Goal: Check status: Check status

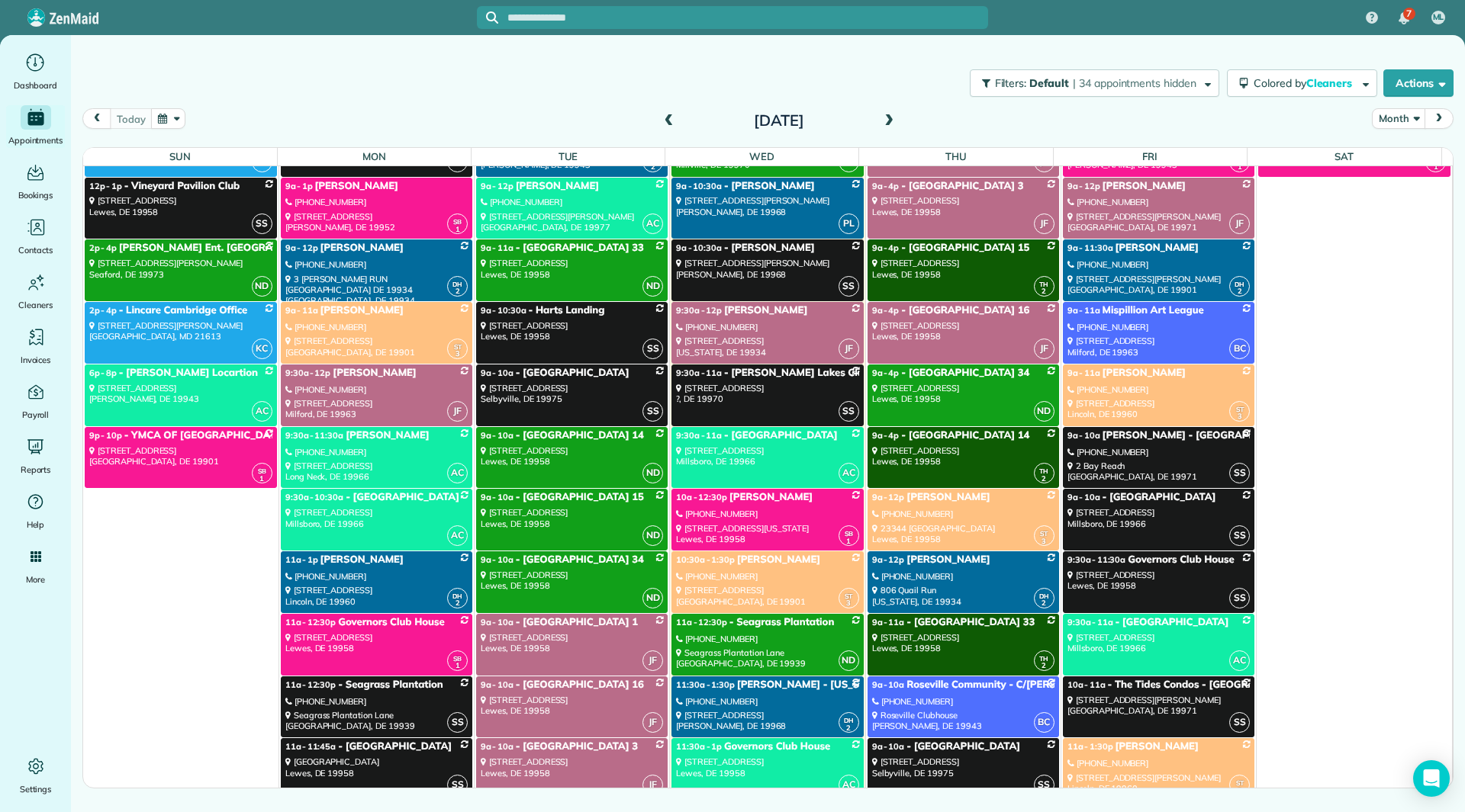
scroll to position [5013, 0]
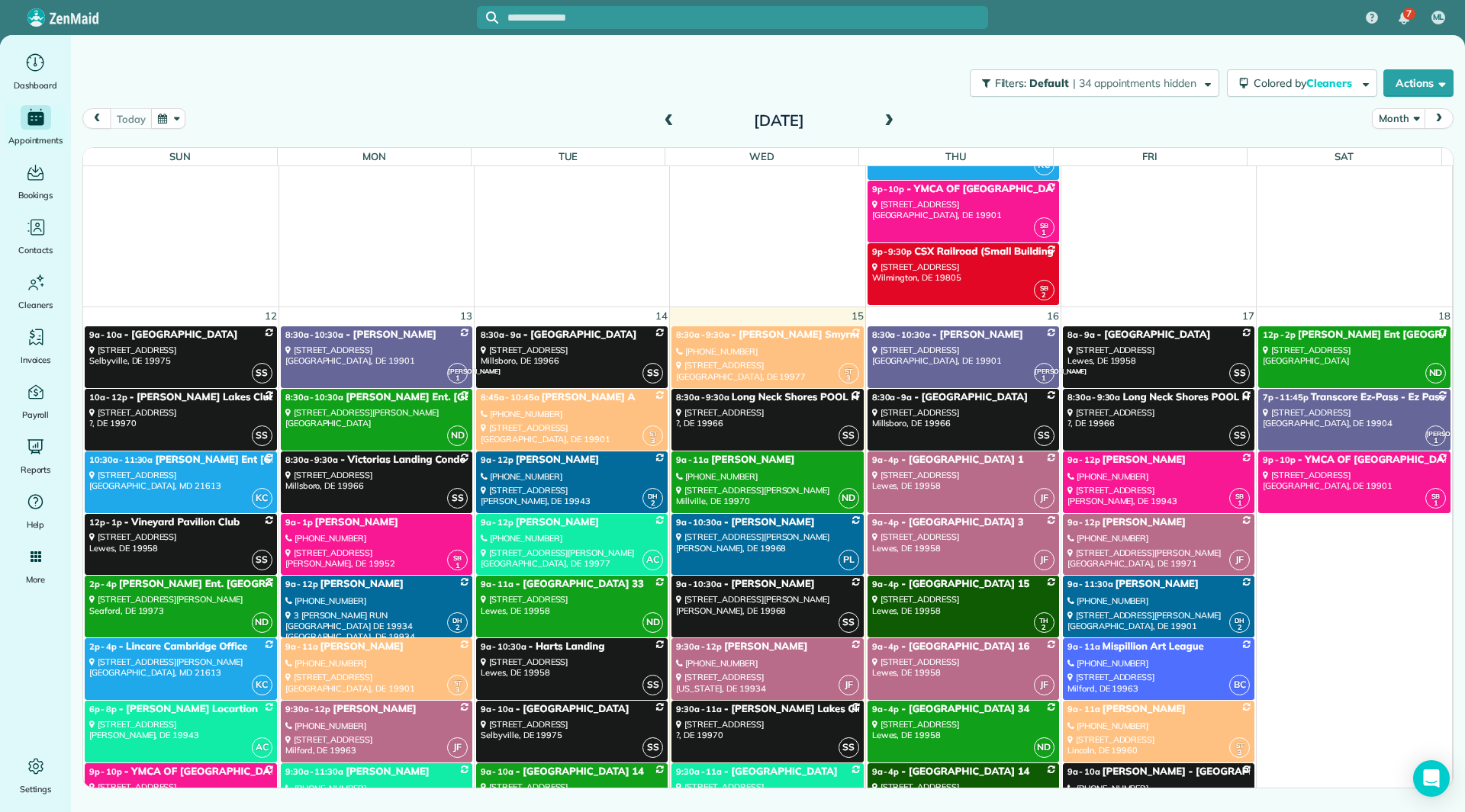
click at [891, 120] on span at bounding box center [889, 121] width 17 height 13
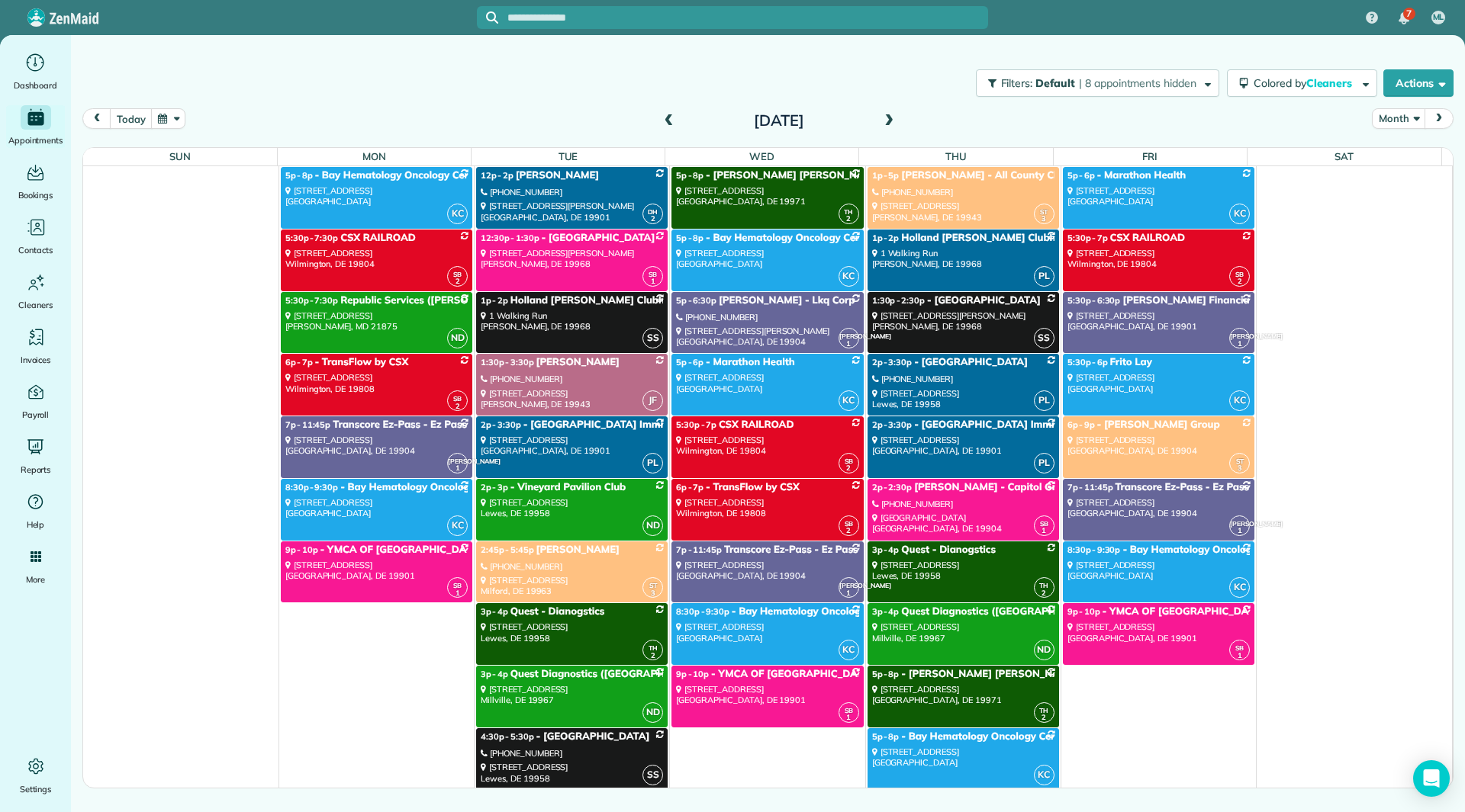
scroll to position [6481, 0]
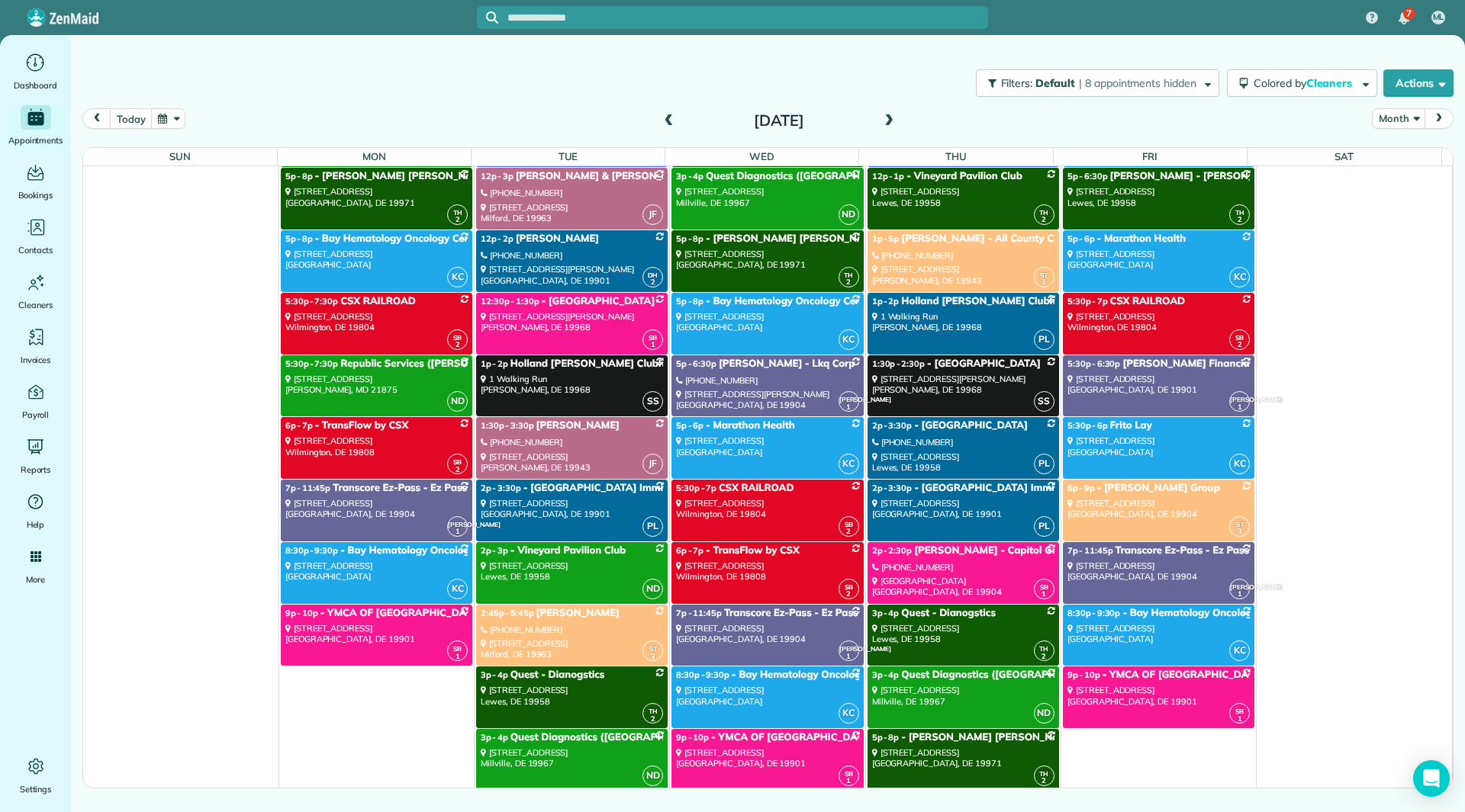
click at [760, 449] on div "508 Idlewild Avenue Easton, MD 21601" at bounding box center [767, 446] width 183 height 22
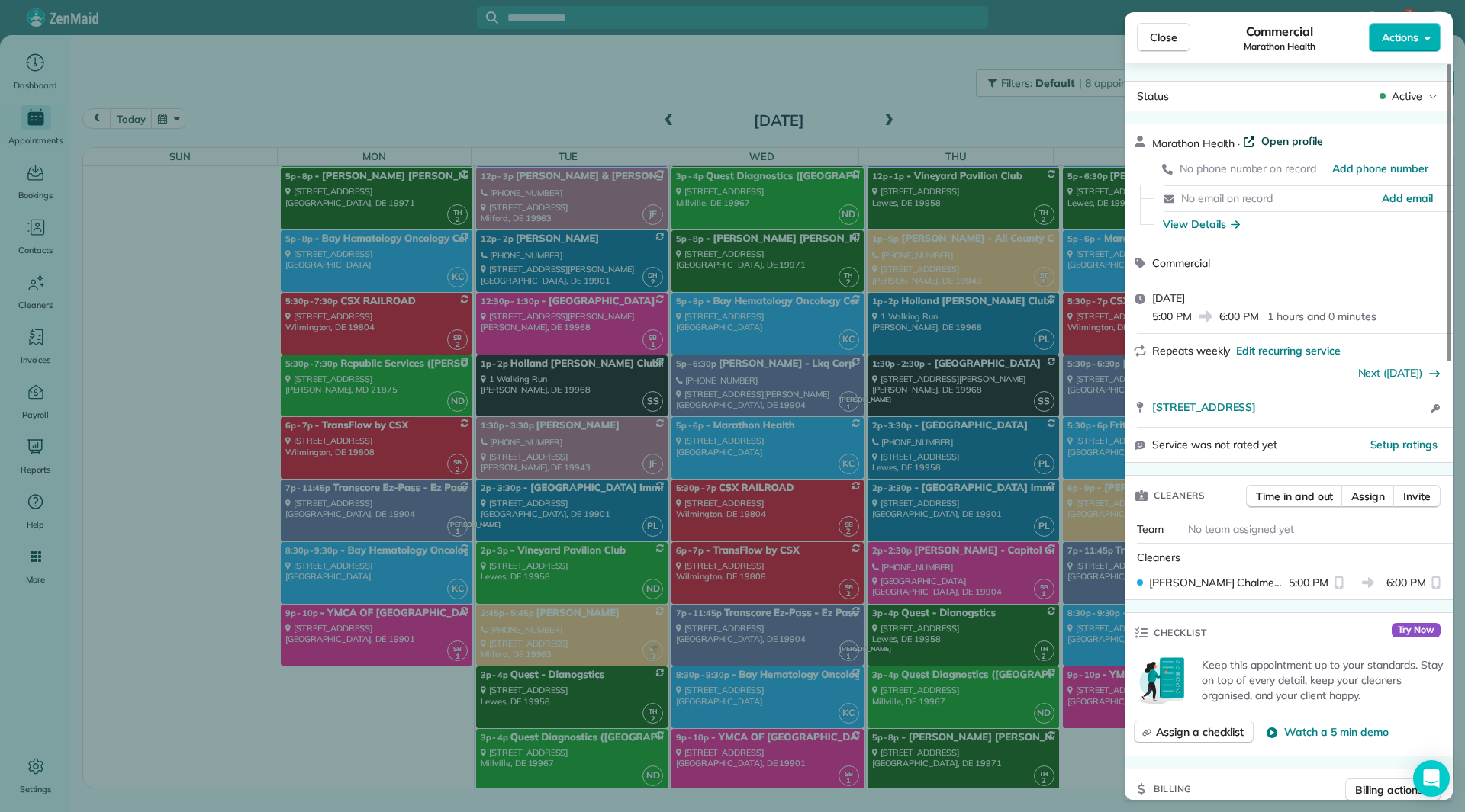
click at [1281, 141] on span "Open profile" at bounding box center [1292, 141] width 61 height 15
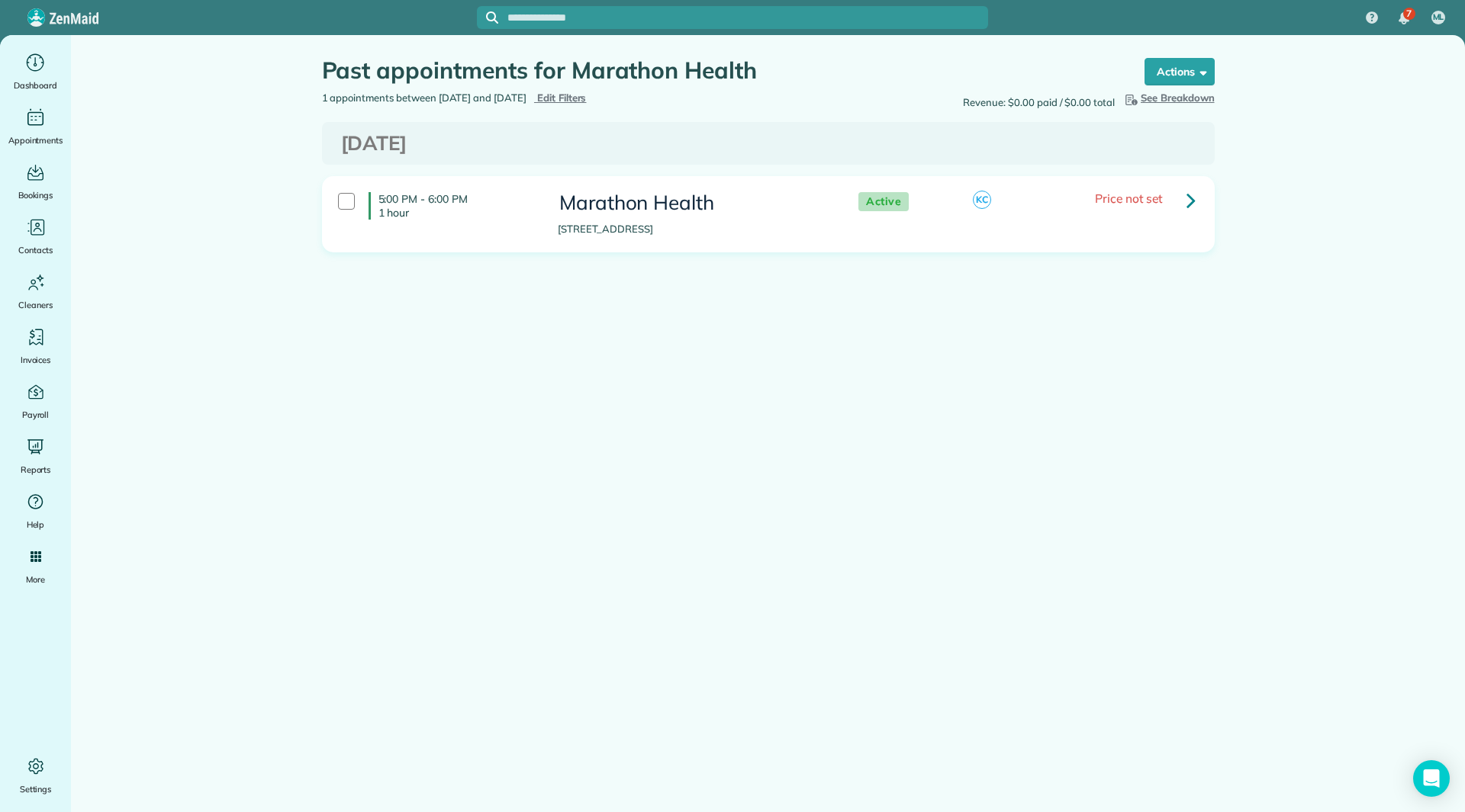
click at [1196, 205] on link at bounding box center [1191, 199] width 30 height 30
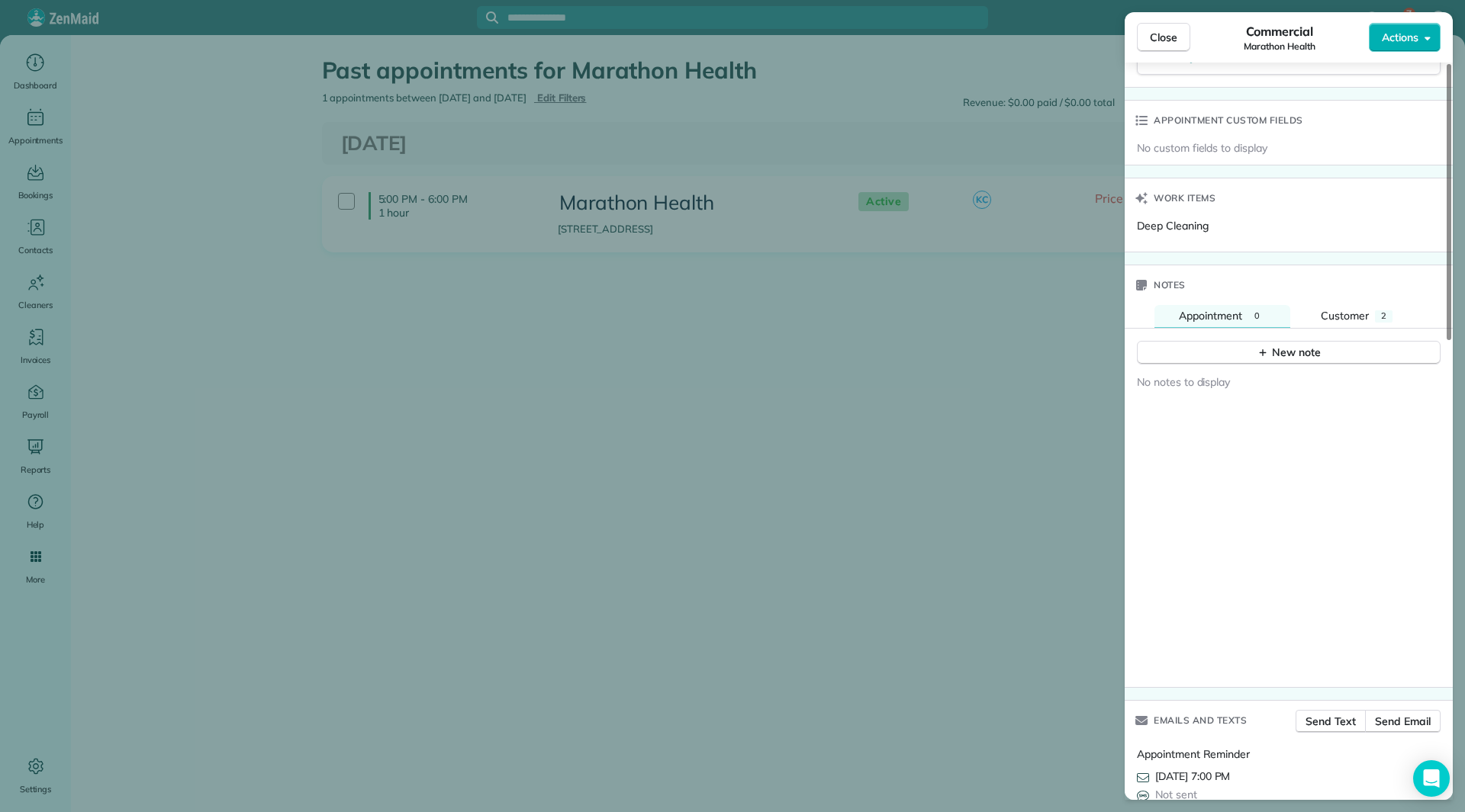
scroll to position [1220, 0]
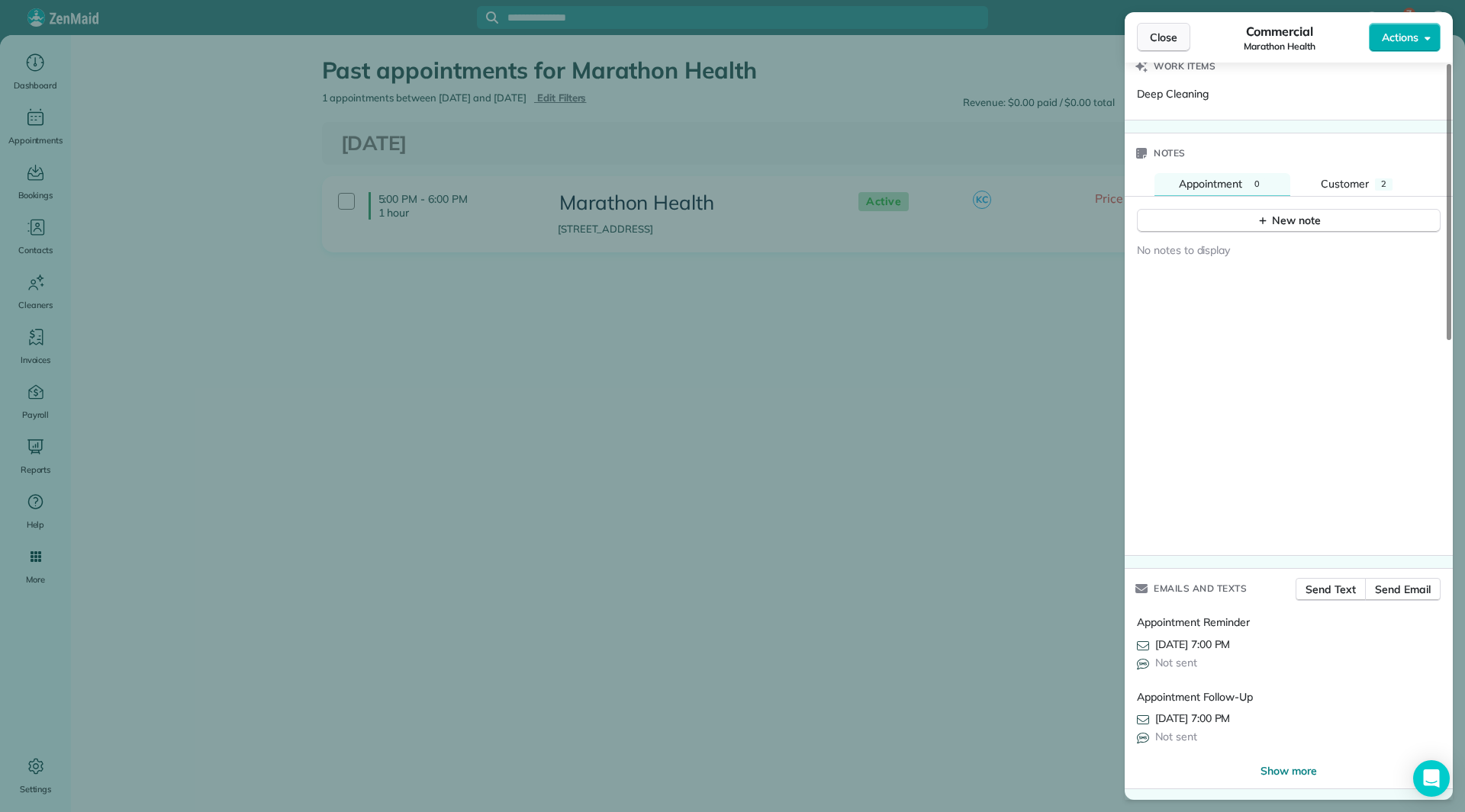
click at [1168, 45] on button "Close" at bounding box center [1163, 37] width 53 height 29
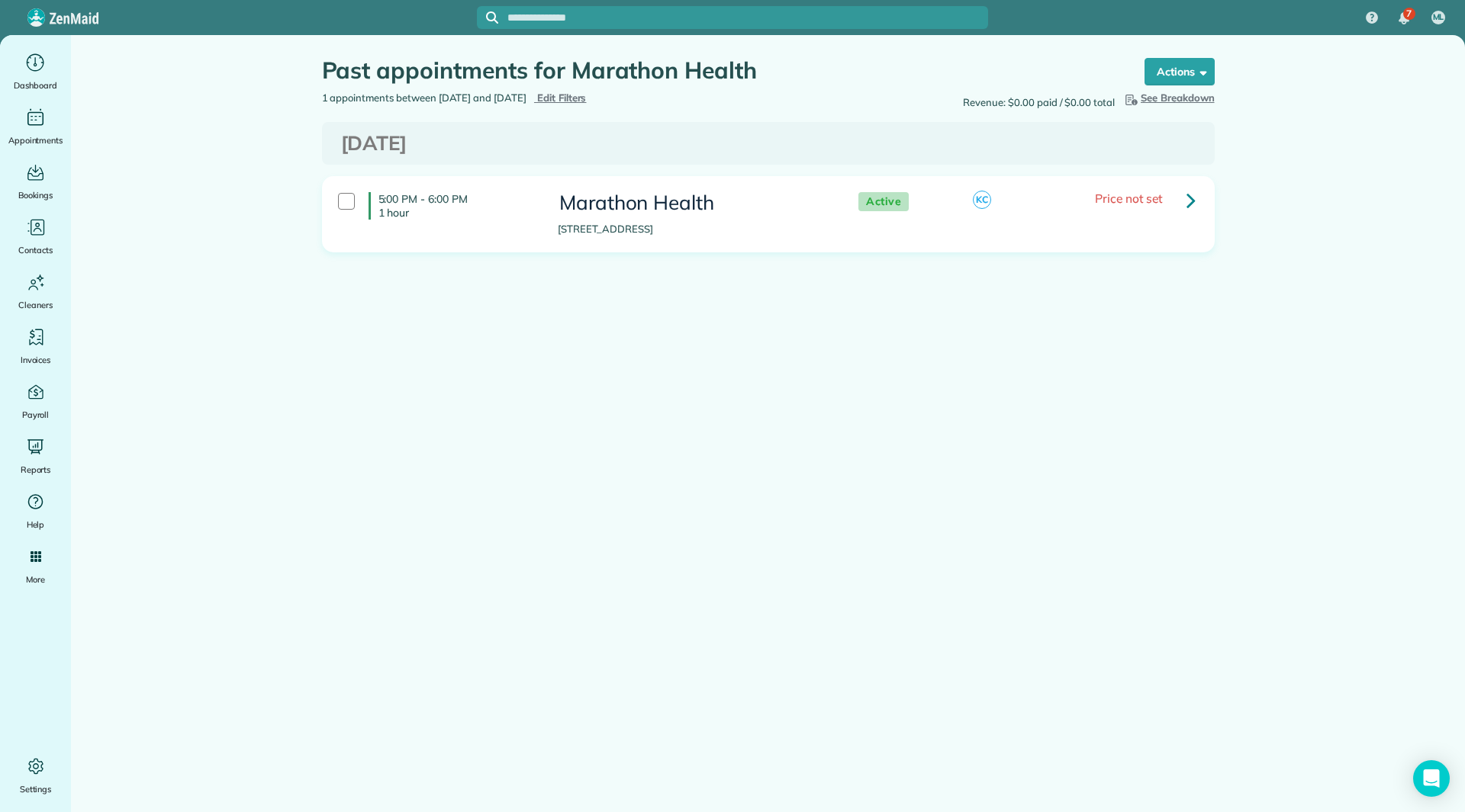
click at [1188, 199] on icon at bounding box center [1191, 200] width 9 height 27
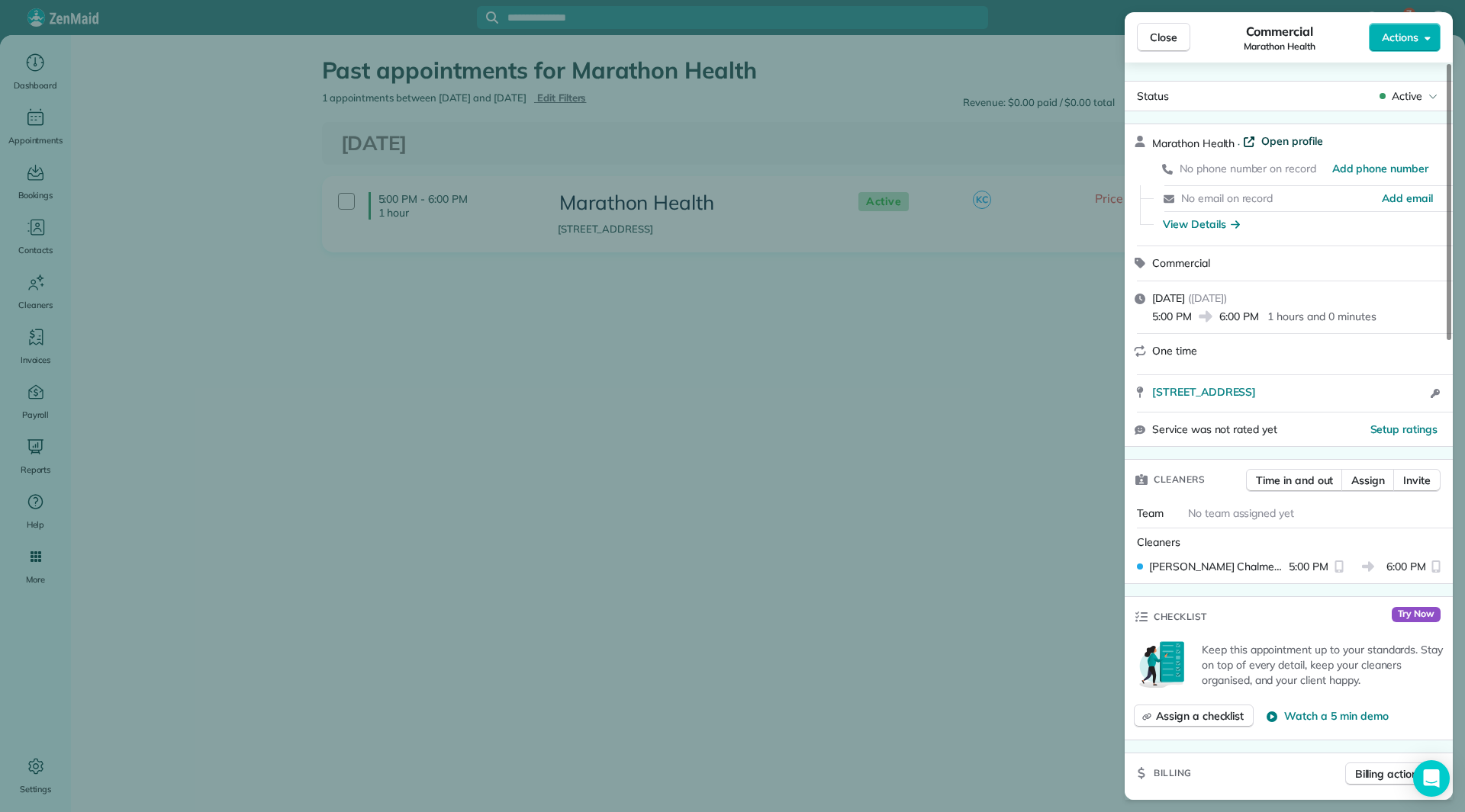
click at [1302, 141] on span "Open profile" at bounding box center [1292, 141] width 61 height 15
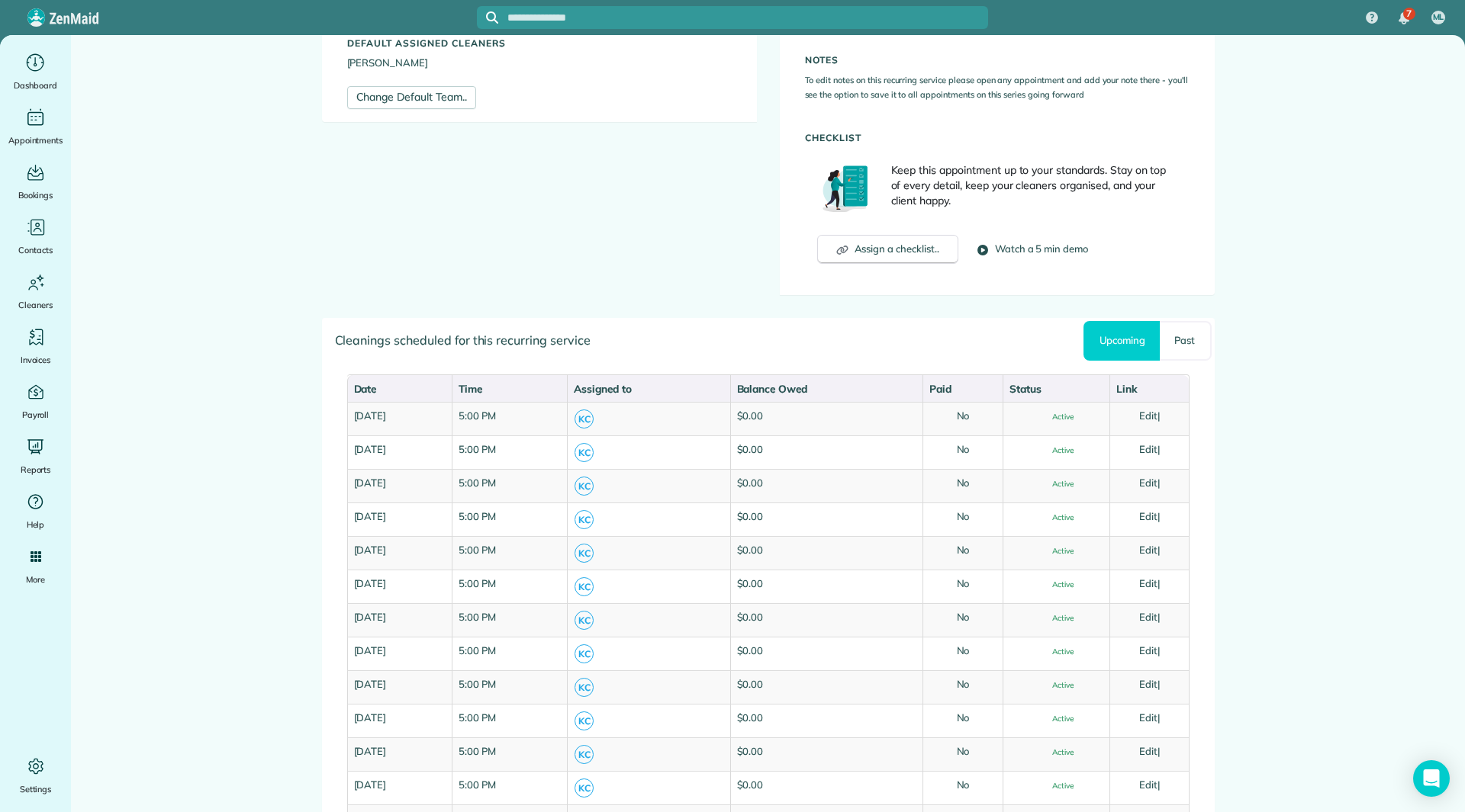
scroll to position [533, 0]
